Goal: Information Seeking & Learning: Learn about a topic

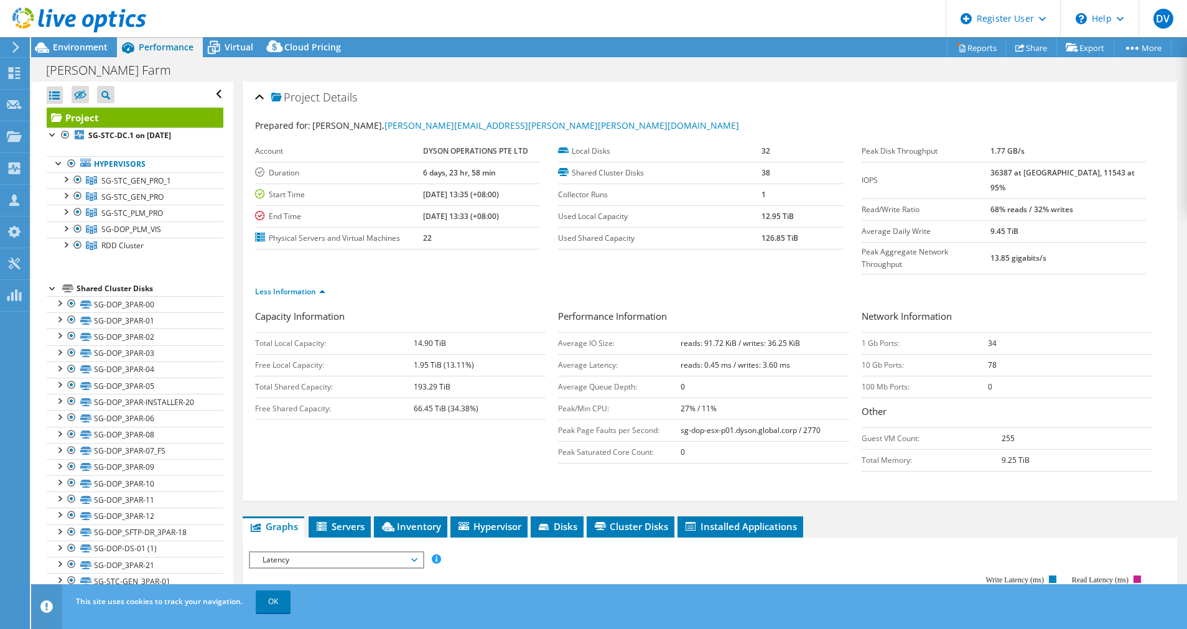
select select "[GEOGRAPHIC_DATA]"
select select "USD"
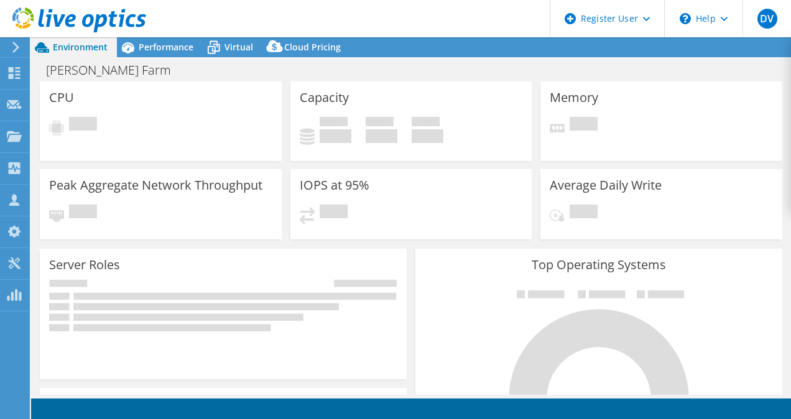
select select "Seoul"
select select "USD"
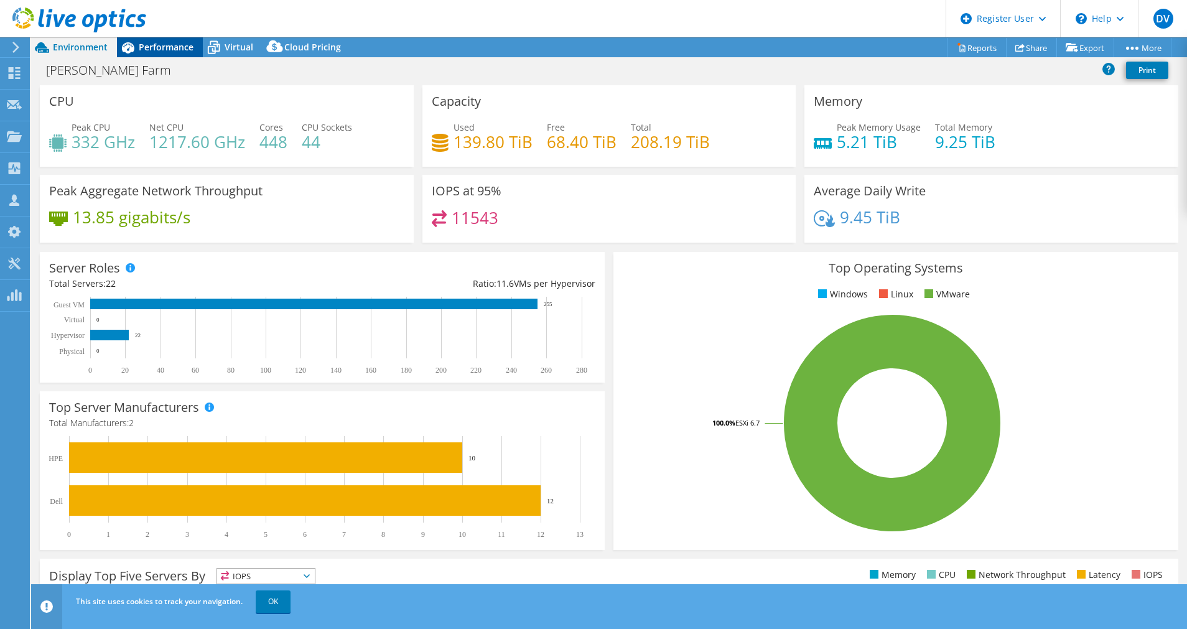
click at [166, 50] on span "Performance" at bounding box center [166, 47] width 55 height 12
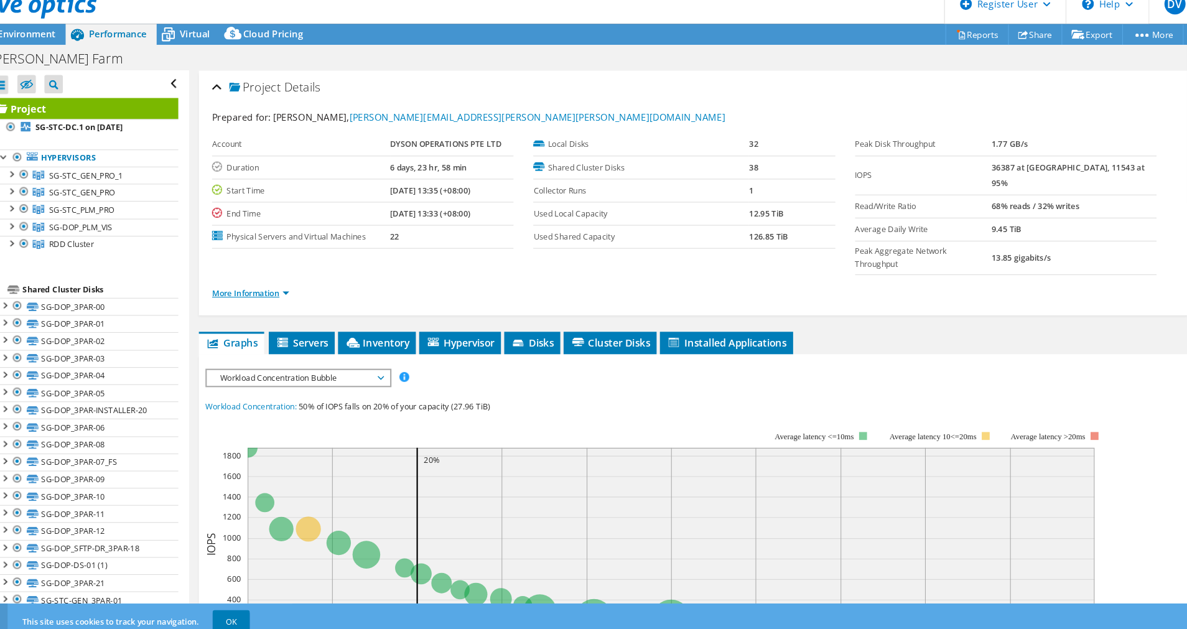
click at [297, 286] on link "More Information" at bounding box center [291, 291] width 73 height 11
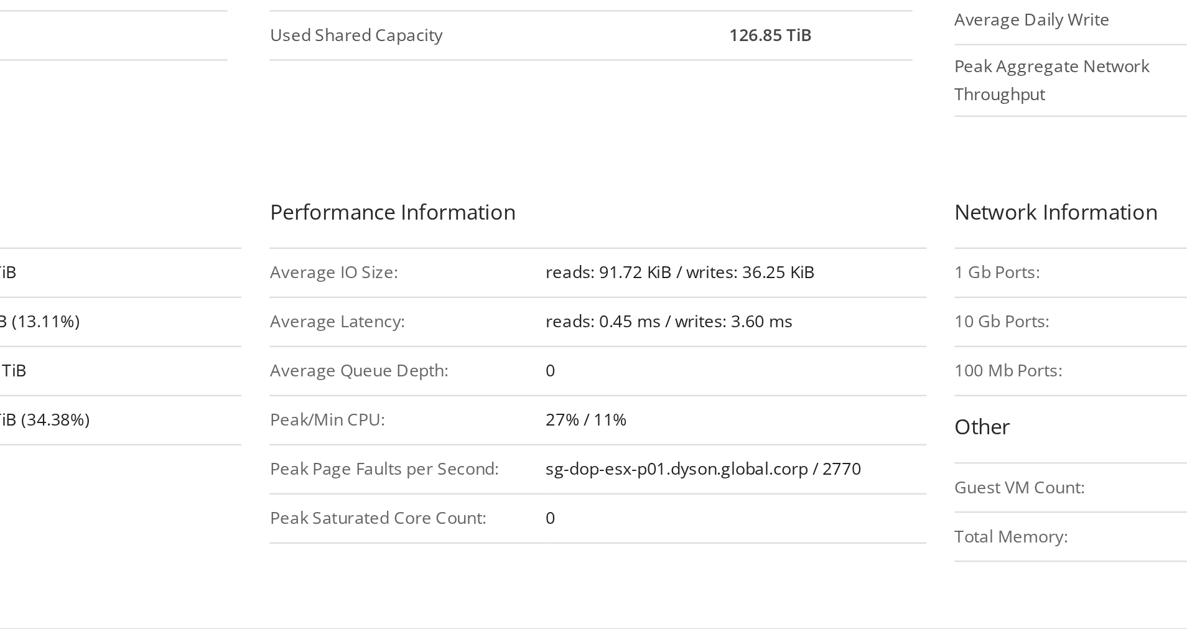
click at [707, 376] on td "0" at bounding box center [765, 387] width 169 height 22
click at [708, 376] on td "0" at bounding box center [765, 387] width 169 height 22
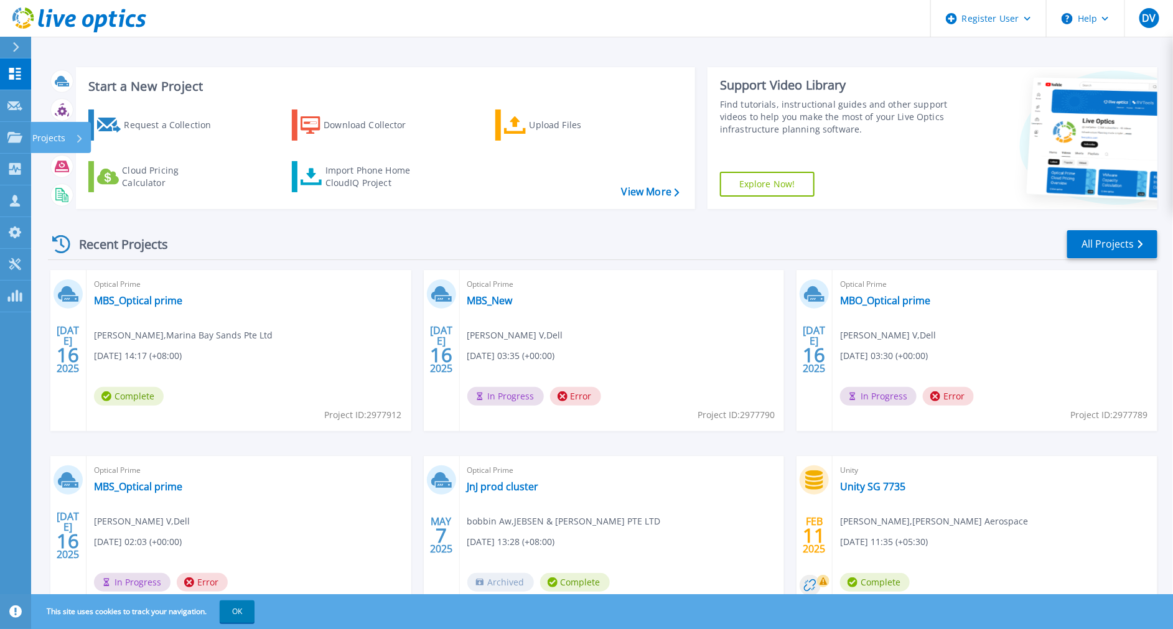
click at [0, 131] on html "Register User Help DV Dell User [PERSON_NAME] V [PERSON_NAME][EMAIL_ADDRESS][DO…" at bounding box center [586, 290] width 1173 height 581
click at [9, 129] on link "Projects Projects" at bounding box center [15, 138] width 31 height 32
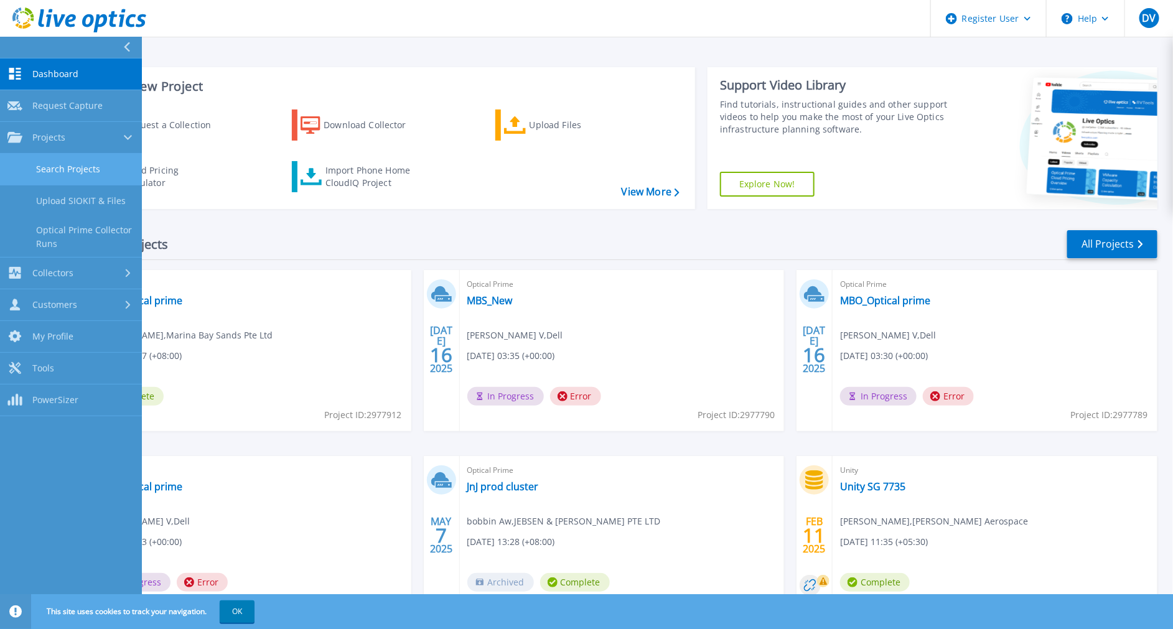
click at [109, 173] on link "Search Projects" at bounding box center [71, 170] width 142 height 32
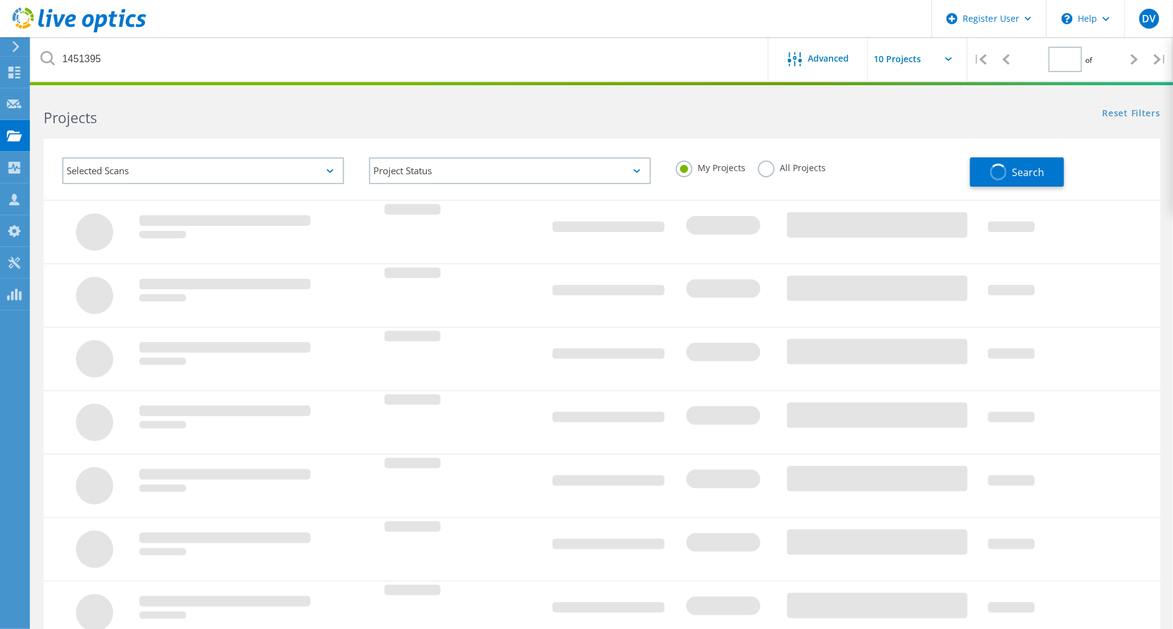
type input "1"
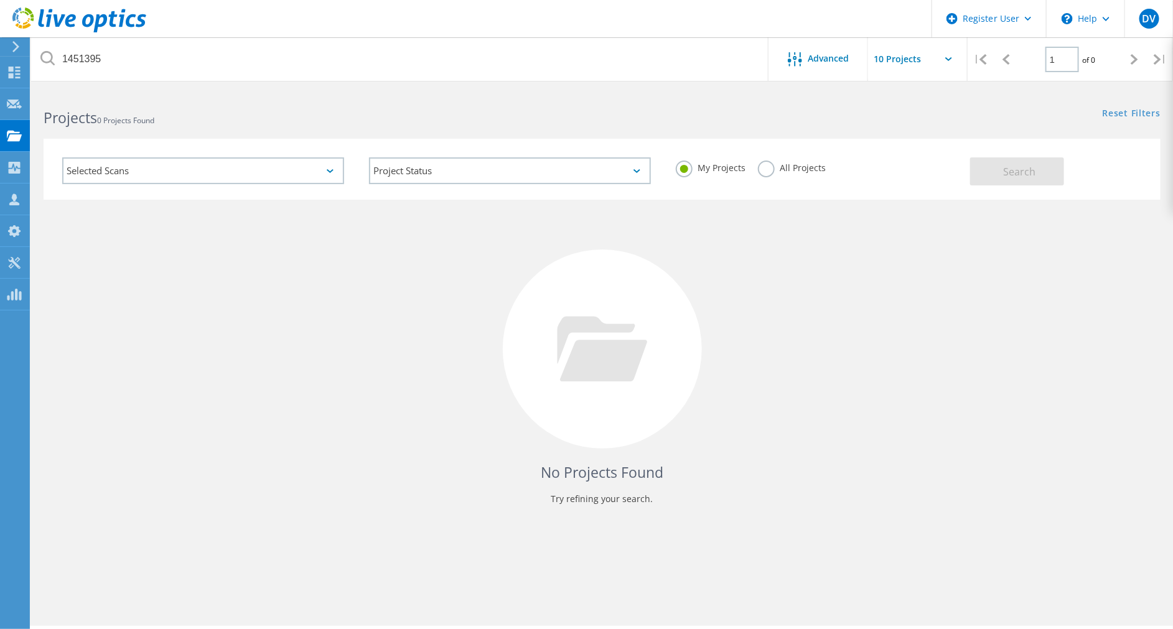
click at [761, 166] on label "All Projects" at bounding box center [792, 166] width 68 height 12
click at [0, 0] on input "All Projects" at bounding box center [0, 0] width 0 height 0
click at [506, 91] on div "Projects 0 Projects Found" at bounding box center [316, 106] width 570 height 33
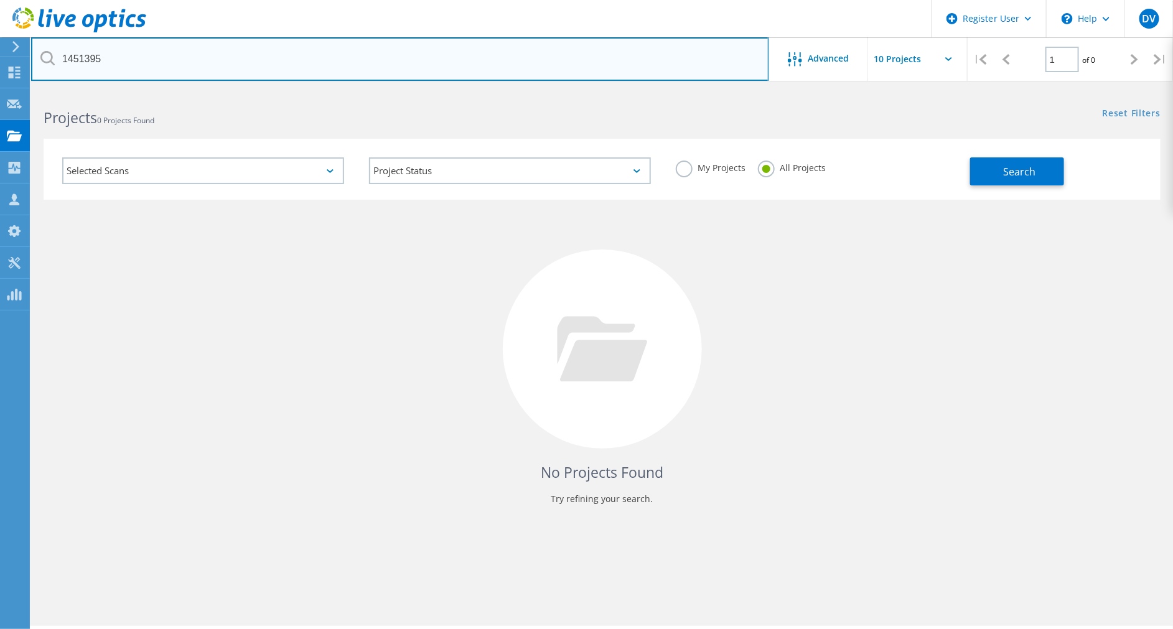
click at [364, 37] on input "1451395" at bounding box center [400, 59] width 738 height 44
click at [361, 65] on input "1451395" at bounding box center [400, 59] width 738 height 44
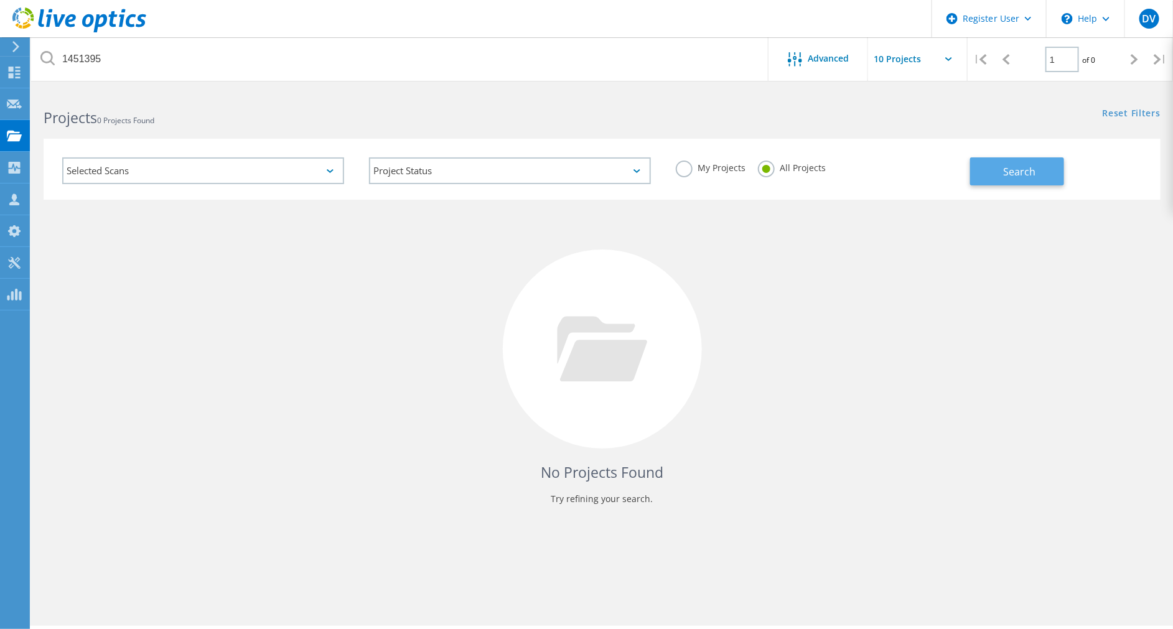
click at [981, 174] on button "Search" at bounding box center [1017, 171] width 94 height 28
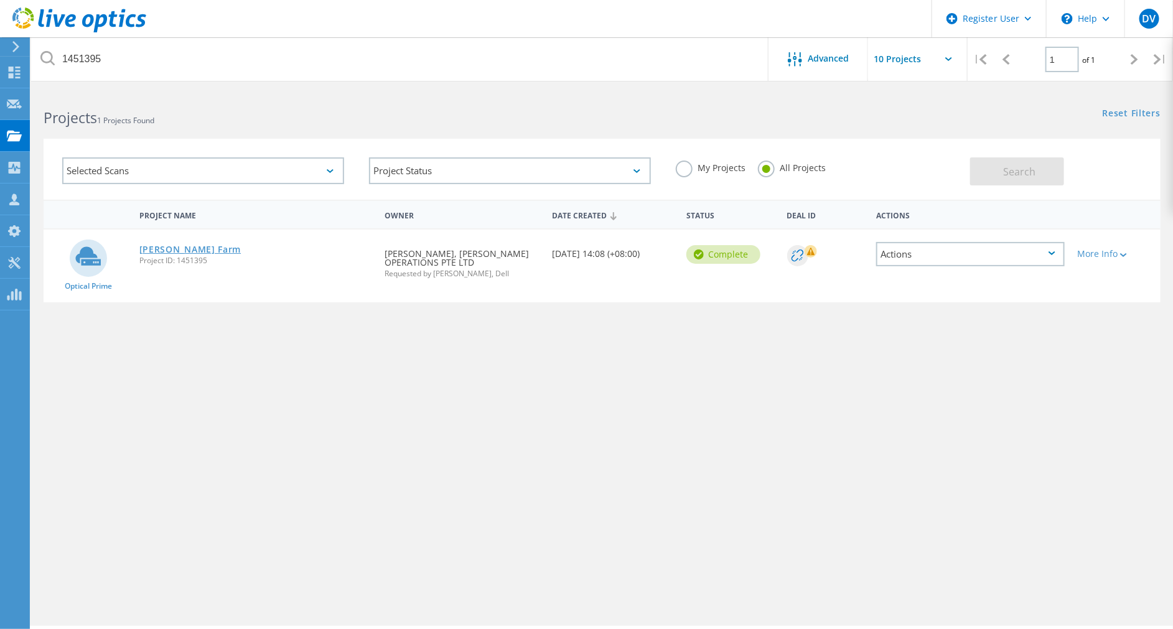
click at [200, 245] on link "[PERSON_NAME] Farm" at bounding box center [190, 249] width 102 height 9
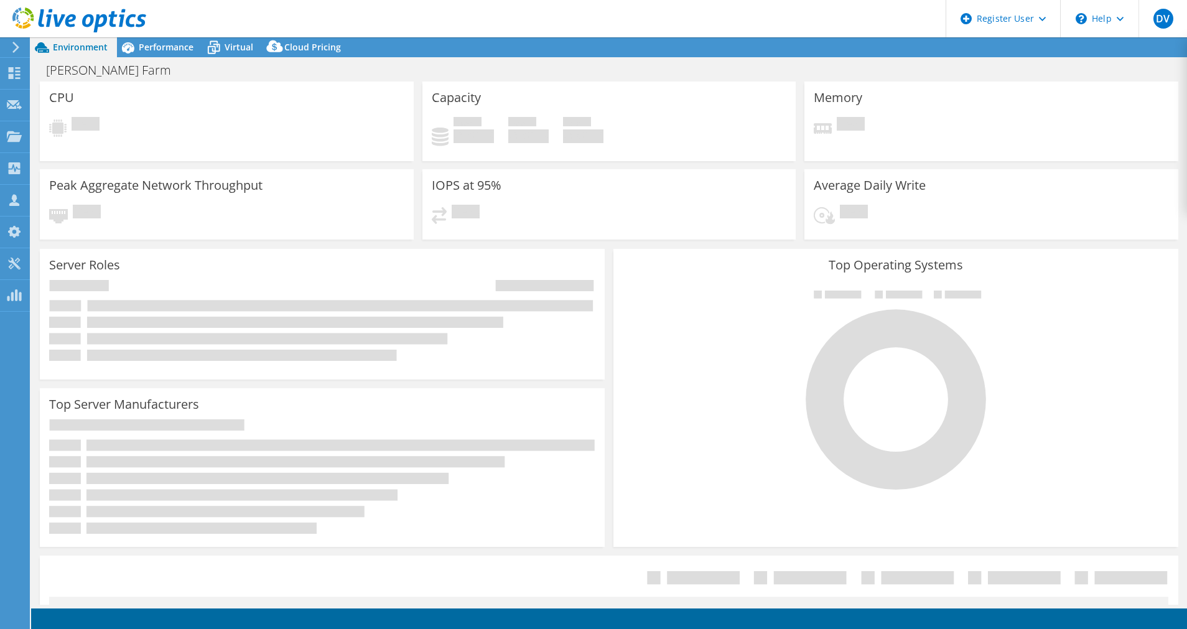
select select "[GEOGRAPHIC_DATA]"
select select "USD"
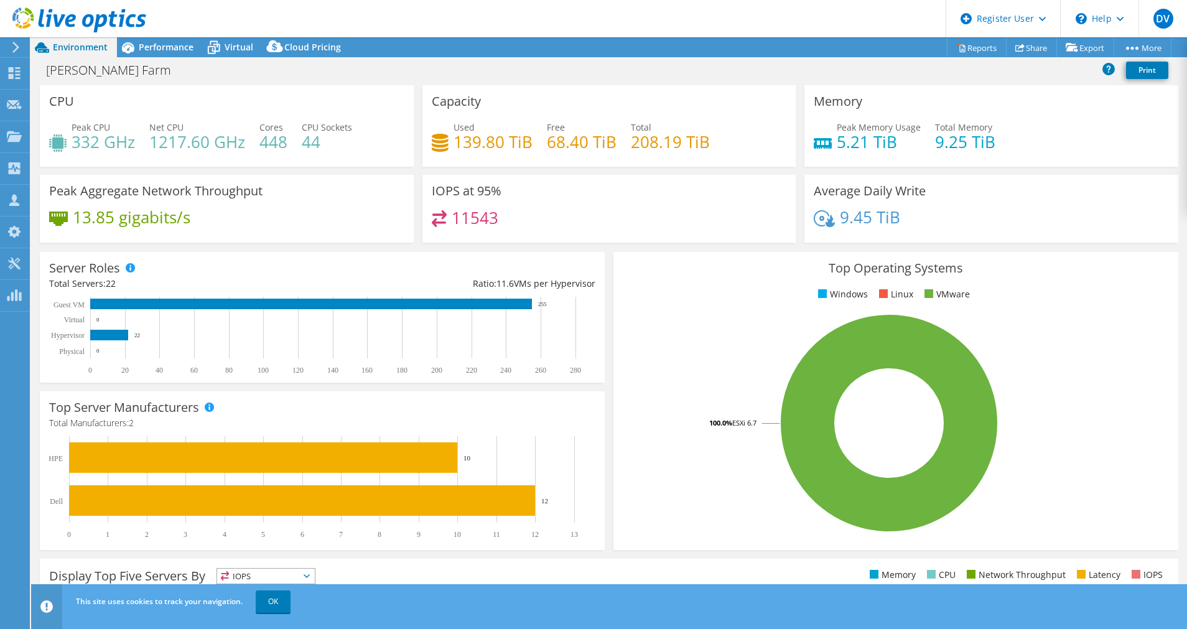
drag, startPoint x: 118, startPoint y: 46, endPoint x: 260, endPoint y: 93, distance: 149.5
click at [118, 46] on icon at bounding box center [128, 48] width 22 height 22
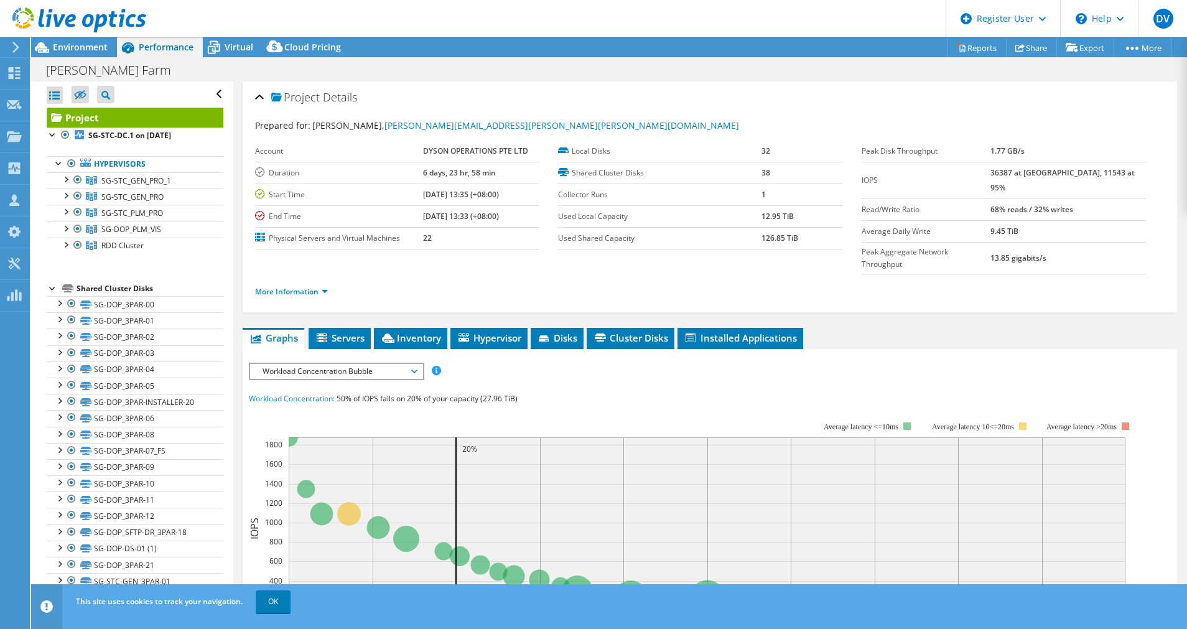
click at [300, 274] on div "More Information" at bounding box center [709, 291] width 909 height 35
click at [300, 286] on link "More Information" at bounding box center [291, 291] width 73 height 11
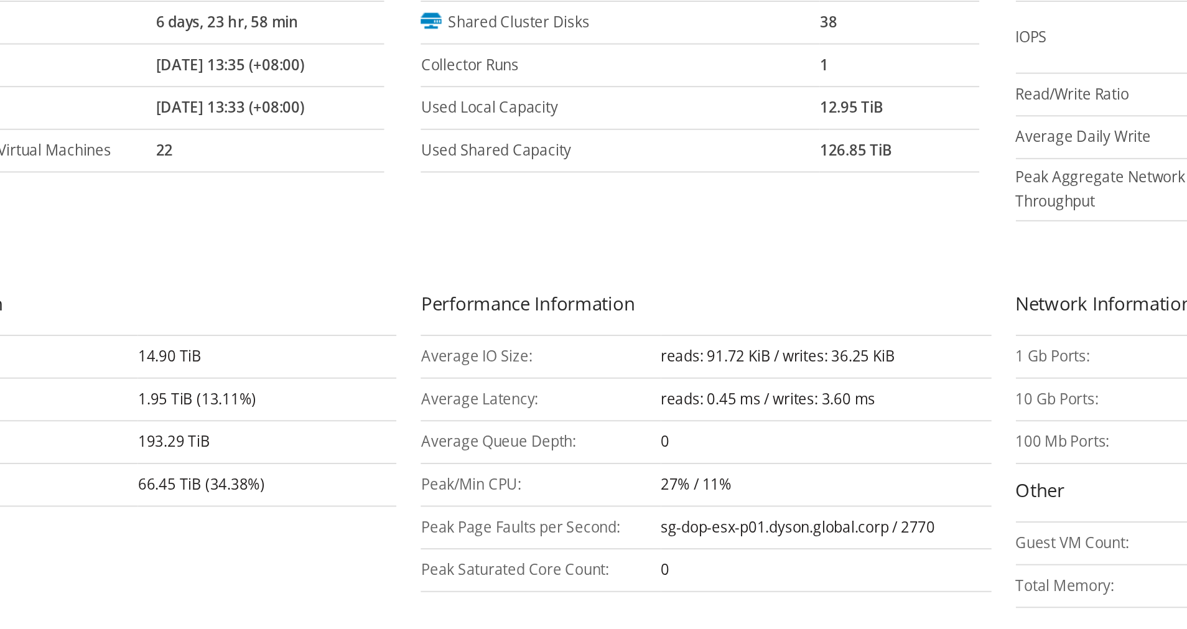
click at [605, 332] on td "Average IO Size:" at bounding box center [619, 343] width 122 height 22
click at [600, 332] on td "Average IO Size:" at bounding box center [619, 343] width 122 height 22
click at [704, 338] on b "reads: 91.72 KiB / writes: 36.25 KiB" at bounding box center [740, 343] width 119 height 11
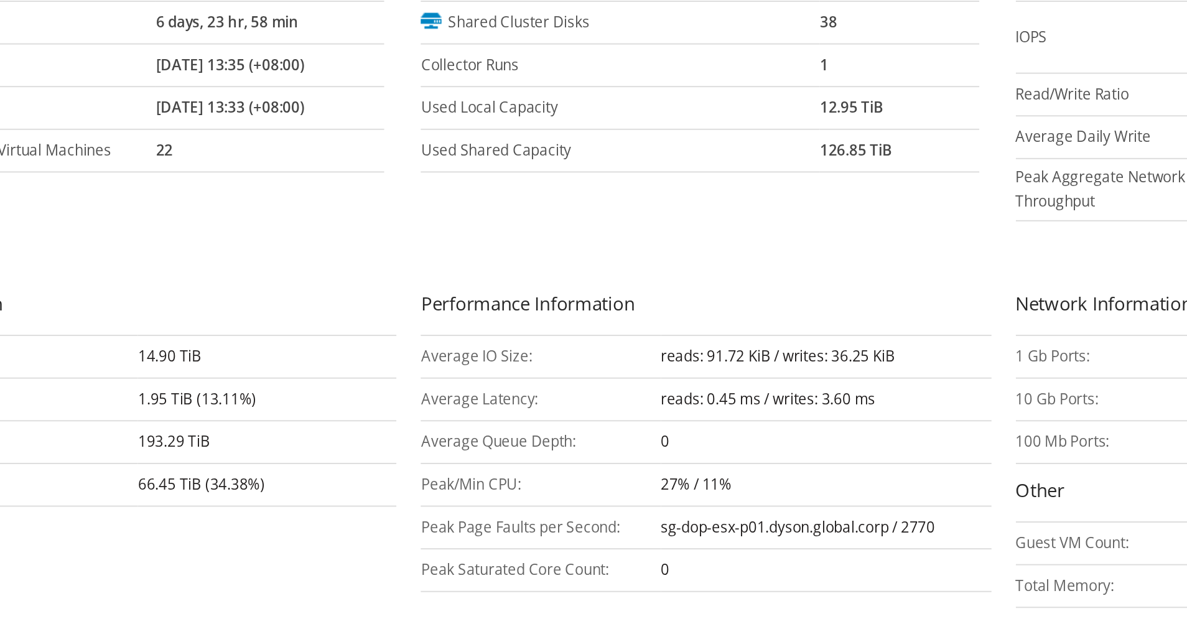
drag, startPoint x: 704, startPoint y: 318, endPoint x: 775, endPoint y: 315, distance: 71.0
click at [775, 338] on b "reads: 91.72 KiB / writes: 36.25 KiB" at bounding box center [740, 343] width 119 height 11
drag, startPoint x: 775, startPoint y: 315, endPoint x: 783, endPoint y: 342, distance: 27.9
click at [783, 354] on td "reads: 0.45 ms / writes: 3.60 ms" at bounding box center [765, 365] width 169 height 22
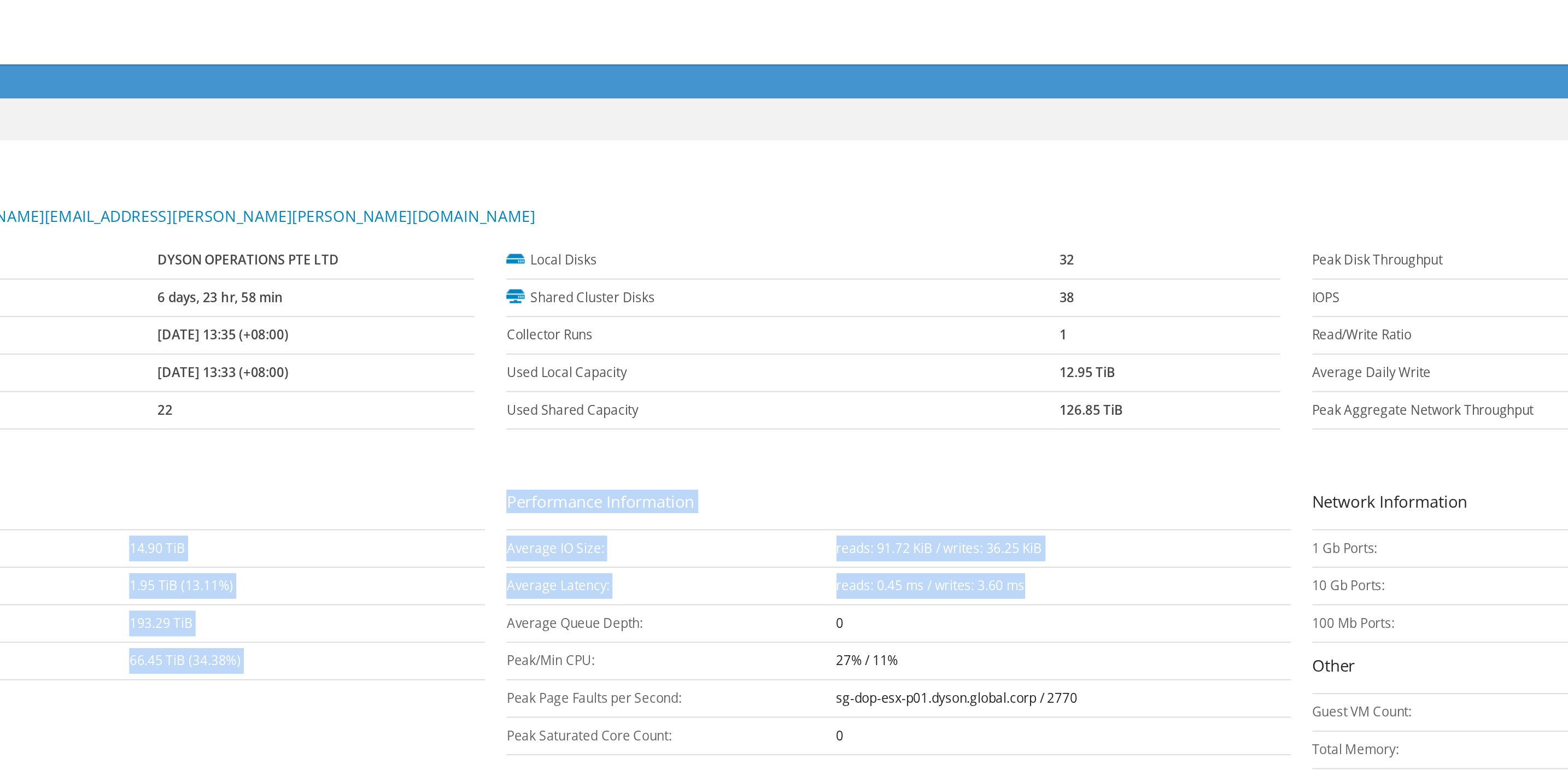
drag, startPoint x: 717, startPoint y: 282, endPoint x: 1004, endPoint y: 300, distance: 287.6
click at [1004, 300] on div "Capacity Information Total Local Capacity: 14.90 TiB Free Local Capacity: 1.95 …" at bounding box center [933, 323] width 1232 height 148
